Goal: Task Accomplishment & Management: Manage account settings

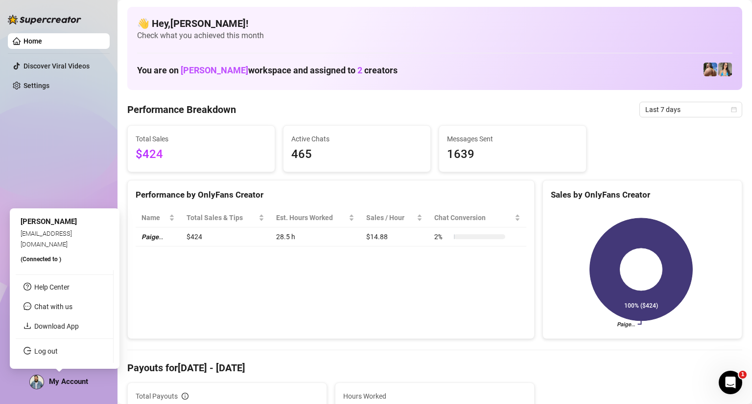
click at [74, 378] on span "My Account" at bounding box center [68, 381] width 39 height 9
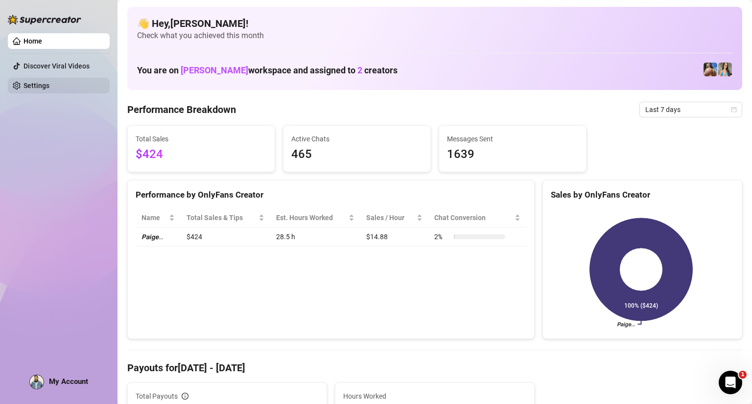
click at [46, 89] on link "Settings" at bounding box center [36, 86] width 26 height 8
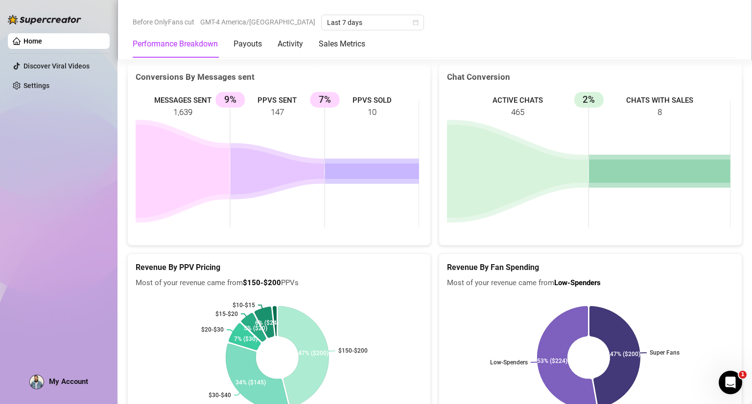
scroll to position [1567, 0]
